Goal: Task Accomplishment & Management: Manage account settings

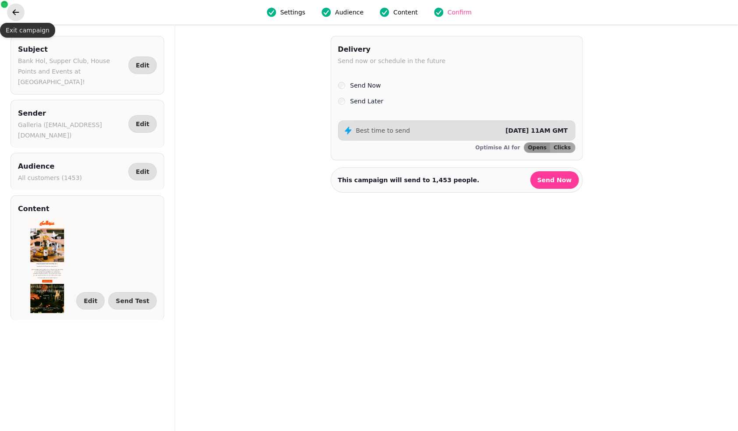
click at [19, 19] on button "go back" at bounding box center [16, 13] width 18 height 18
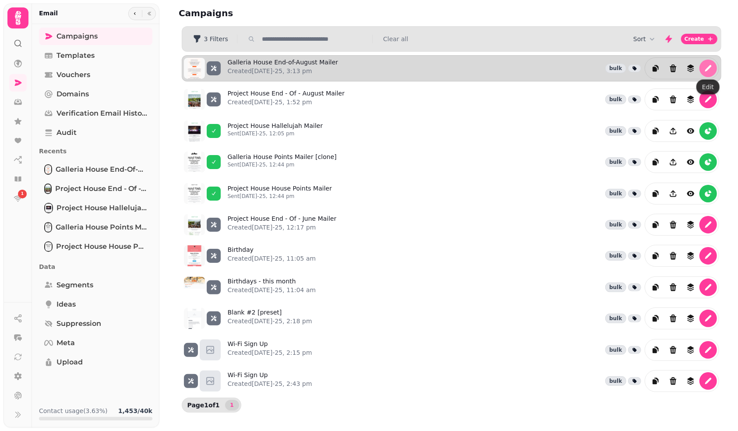
click at [712, 69] on button "edit" at bounding box center [708, 69] width 18 height 18
select select "**********"
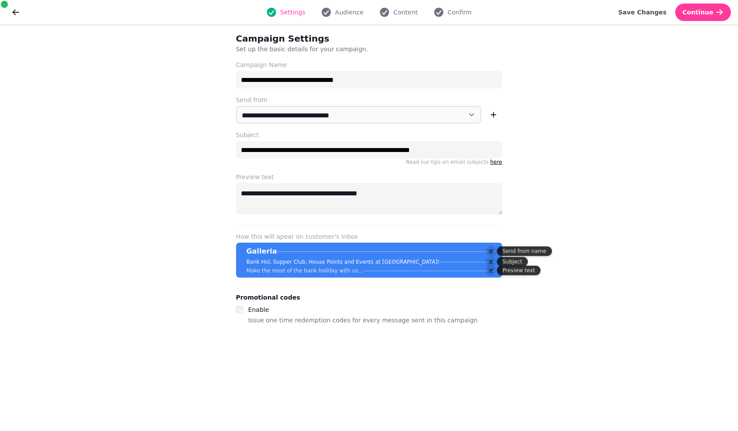
click at [398, 18] on div "Settings Audience Content Confirm" at bounding box center [369, 13] width 680 height 18
click at [389, 11] on icon "button" at bounding box center [384, 12] width 11 height 11
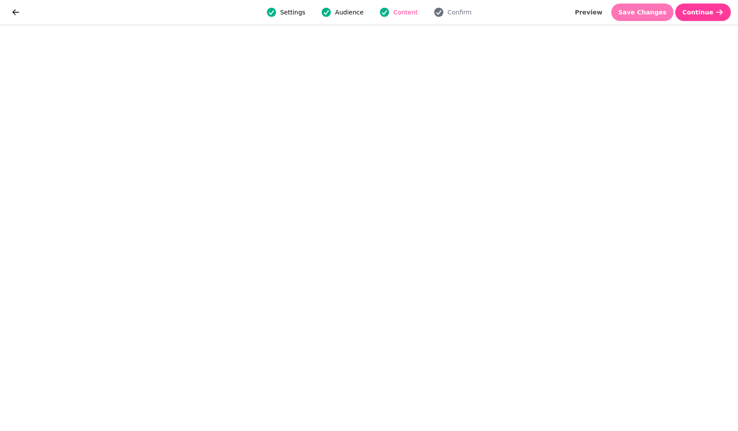
click at [634, 12] on span "Save Changes" at bounding box center [642, 12] width 49 height 6
